Goal: Communication & Community: Ask a question

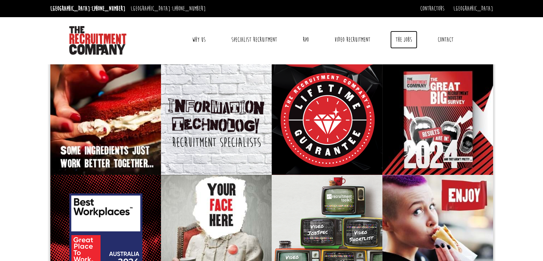
click at [404, 42] on link "The Jobs" at bounding box center [403, 40] width 27 height 18
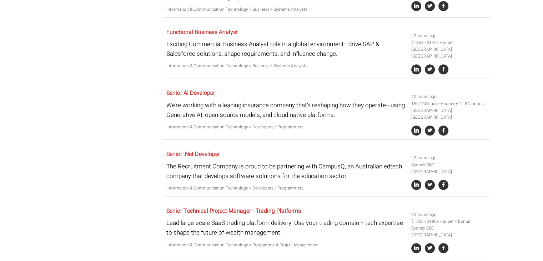
scroll to position [583, 0]
click at [333, 161] on p "The Recruitment Company is proud to be partnering with CampusQ, an Australian e…" at bounding box center [286, 170] width 240 height 19
copy p "CampusQ"
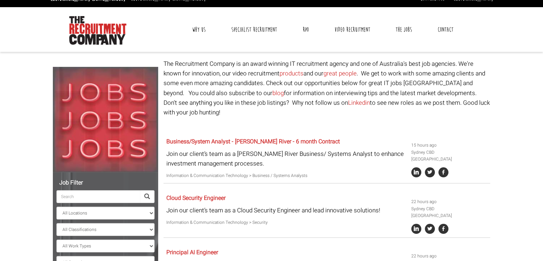
scroll to position [0, 0]
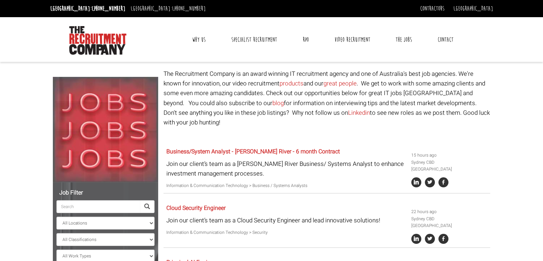
click at [448, 37] on link "Contact" at bounding box center [445, 40] width 26 height 18
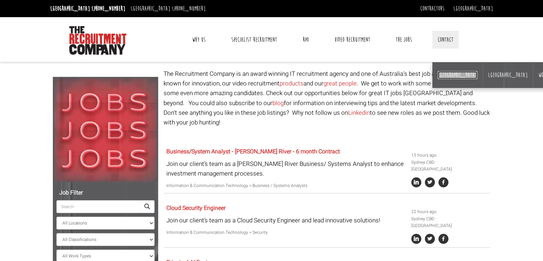
click at [444, 75] on link "[GEOGRAPHIC_DATA]" at bounding box center [458, 75] width 40 height 8
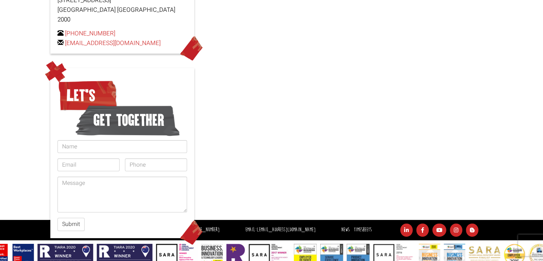
scroll to position [159, 0]
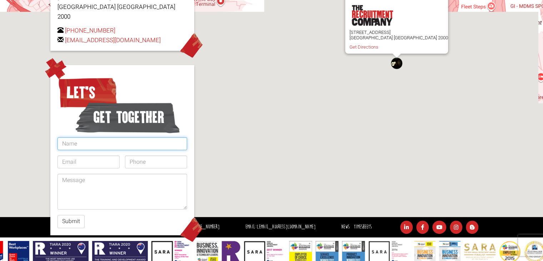
click at [122, 137] on input "text" at bounding box center [122, 143] width 130 height 13
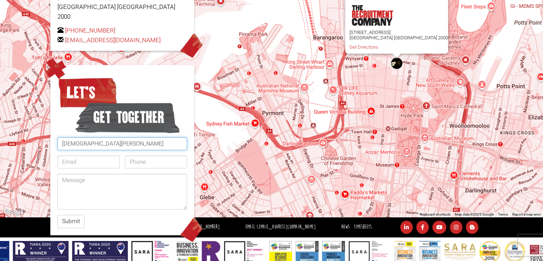
type input "[DEMOGRAPHIC_DATA][PERSON_NAME]"
